Goal: Task Accomplishment & Management: Use online tool/utility

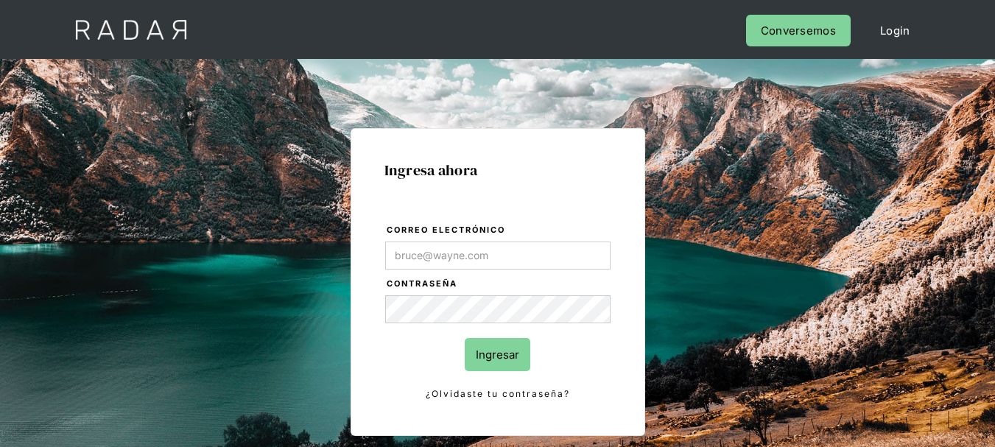
type input "[EMAIL_ADDRESS][DOMAIN_NAME]"
click at [490, 344] on input "Ingresar" at bounding box center [498, 354] width 66 height 33
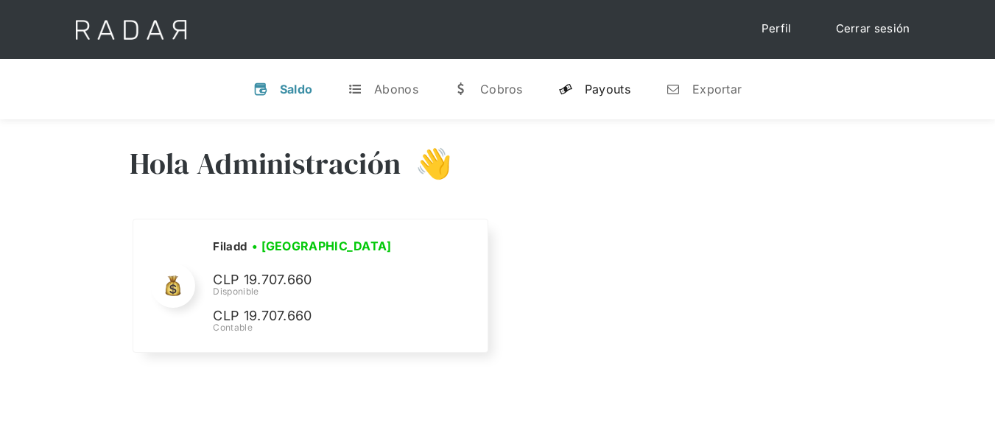
click at [591, 99] on link "y Payouts" at bounding box center [595, 89] width 96 height 38
